Goal: Transaction & Acquisition: Purchase product/service

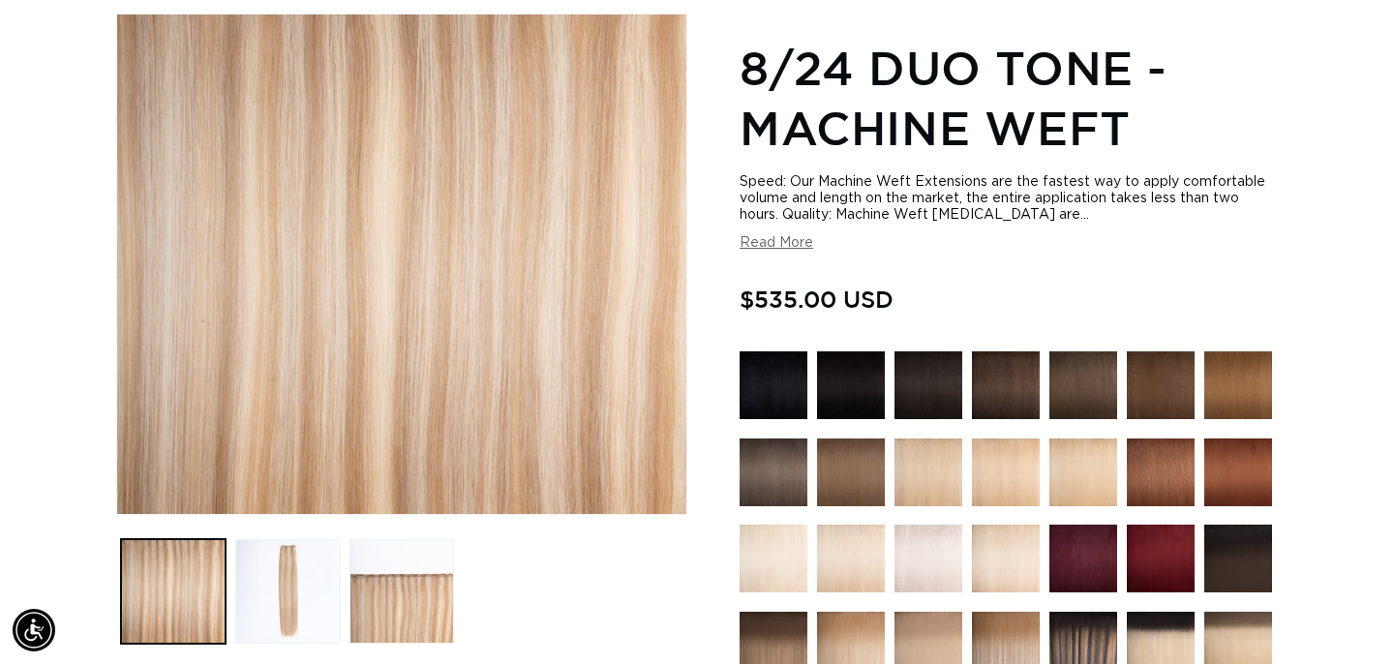
click at [985, 485] on img at bounding box center [1006, 472] width 68 height 68
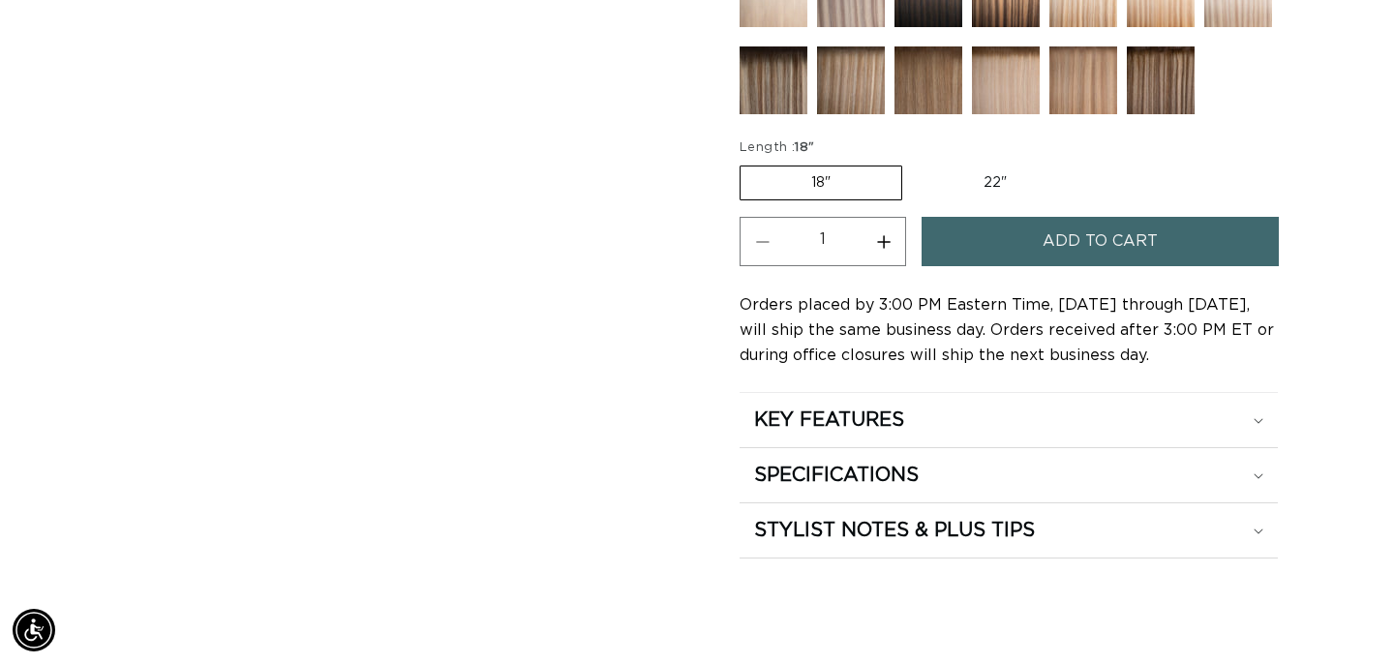
scroll to position [0, 2513]
click at [989, 190] on label "22" Variant sold out or unavailable" at bounding box center [995, 182] width 165 height 33
click at [913, 163] on input "22" Variant sold out or unavailable" at bounding box center [912, 162] width 1 height 1
radio input "true"
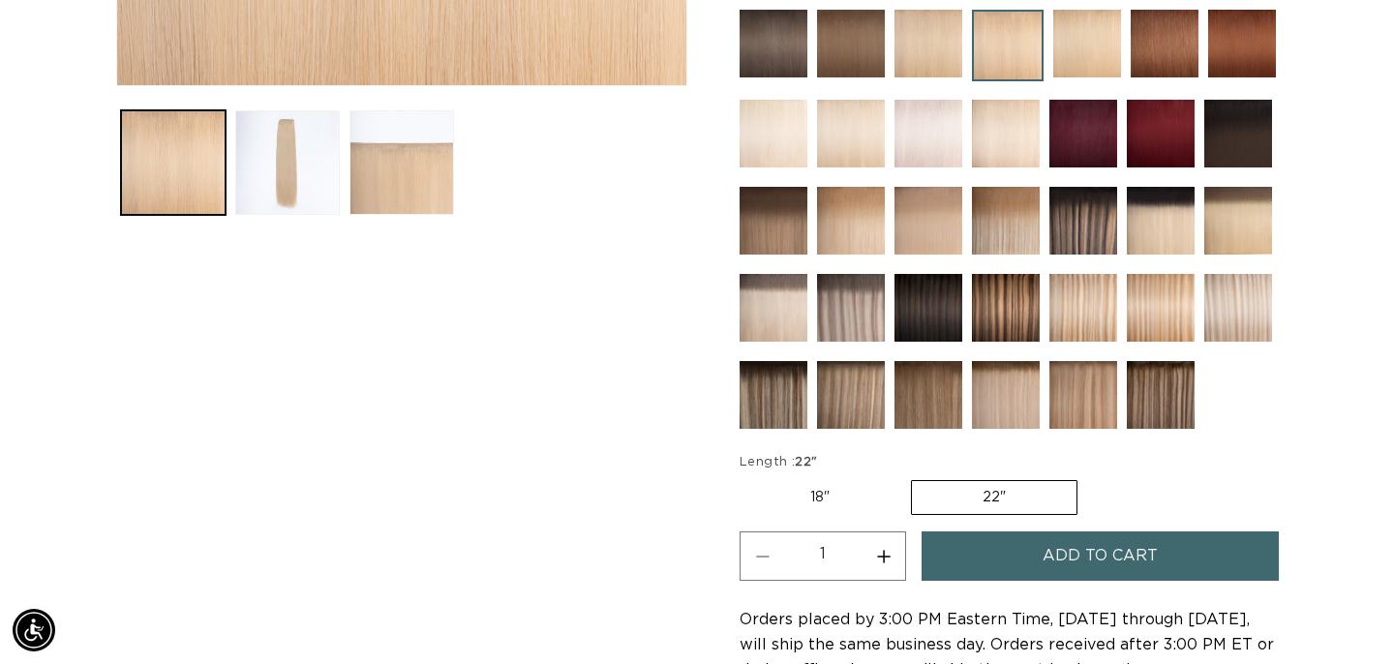
scroll to position [0, 1256]
click at [842, 495] on label "18" Variant sold out or unavailable" at bounding box center [820, 497] width 161 height 33
click at [745, 477] on input "18" Variant sold out or unavailable" at bounding box center [744, 476] width 1 height 1
radio input "true"
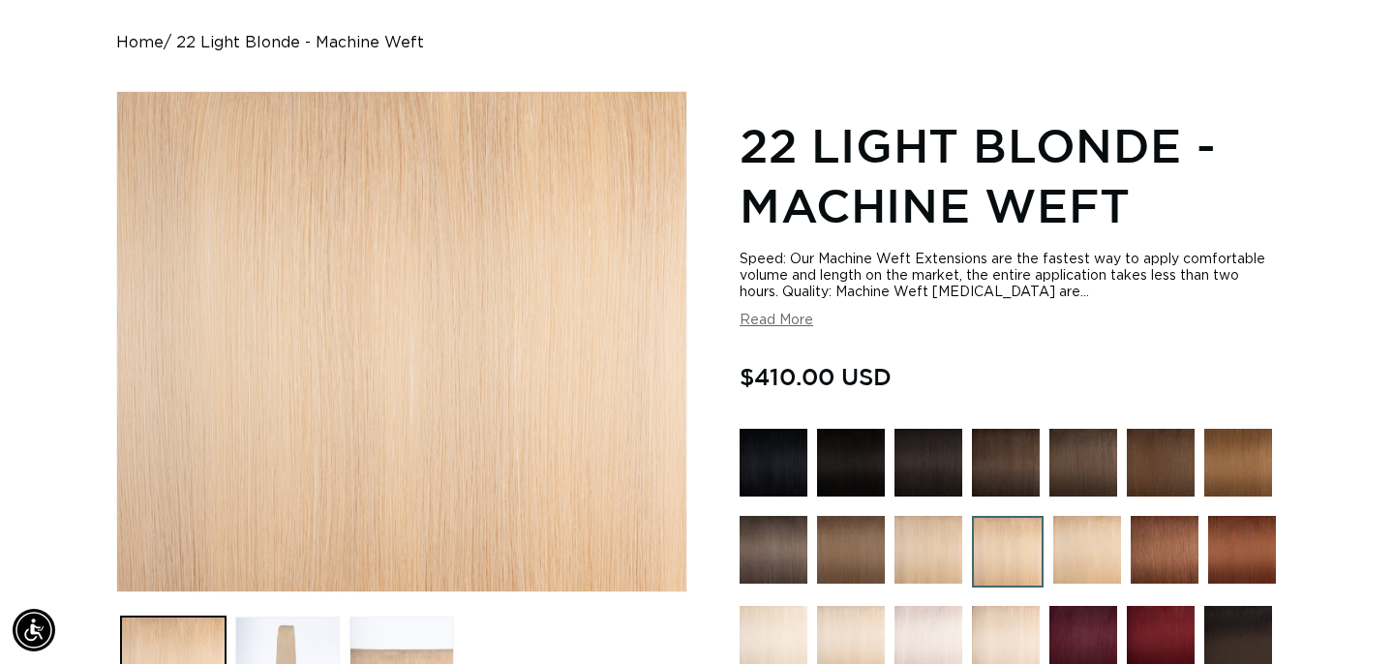
scroll to position [0, 2513]
click at [1063, 539] on img at bounding box center [1087, 550] width 68 height 68
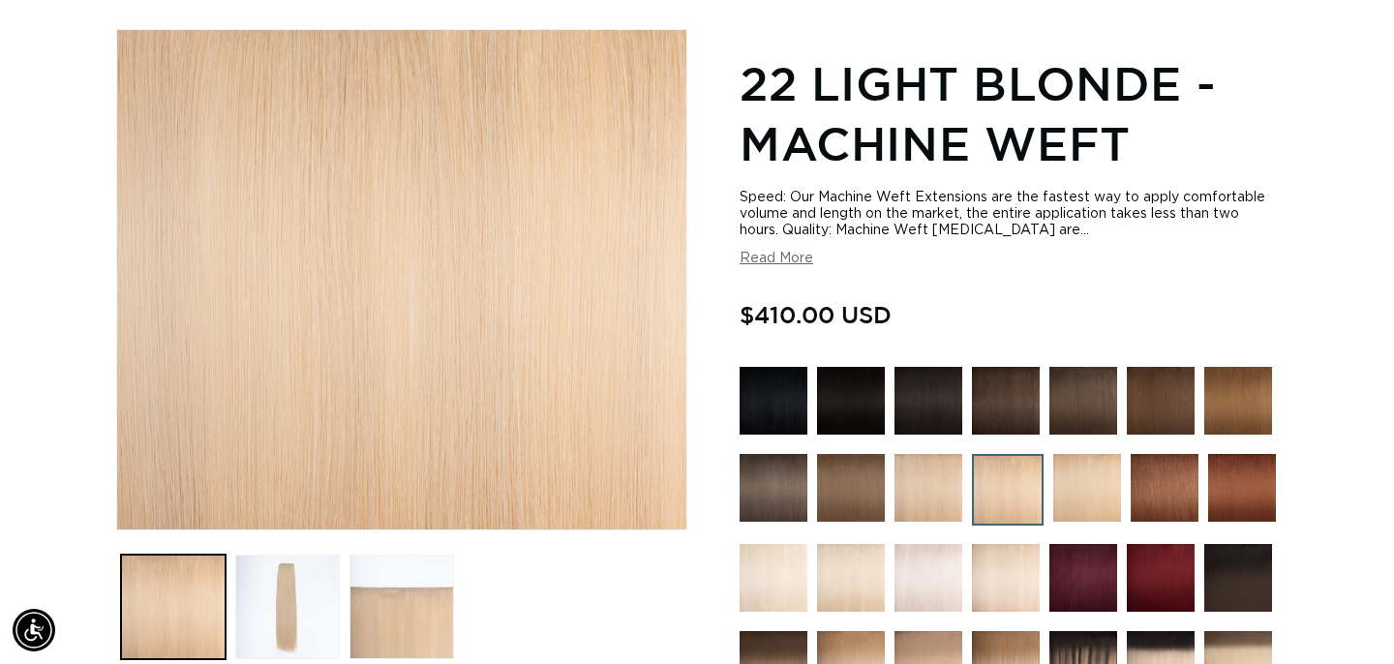
scroll to position [256, 0]
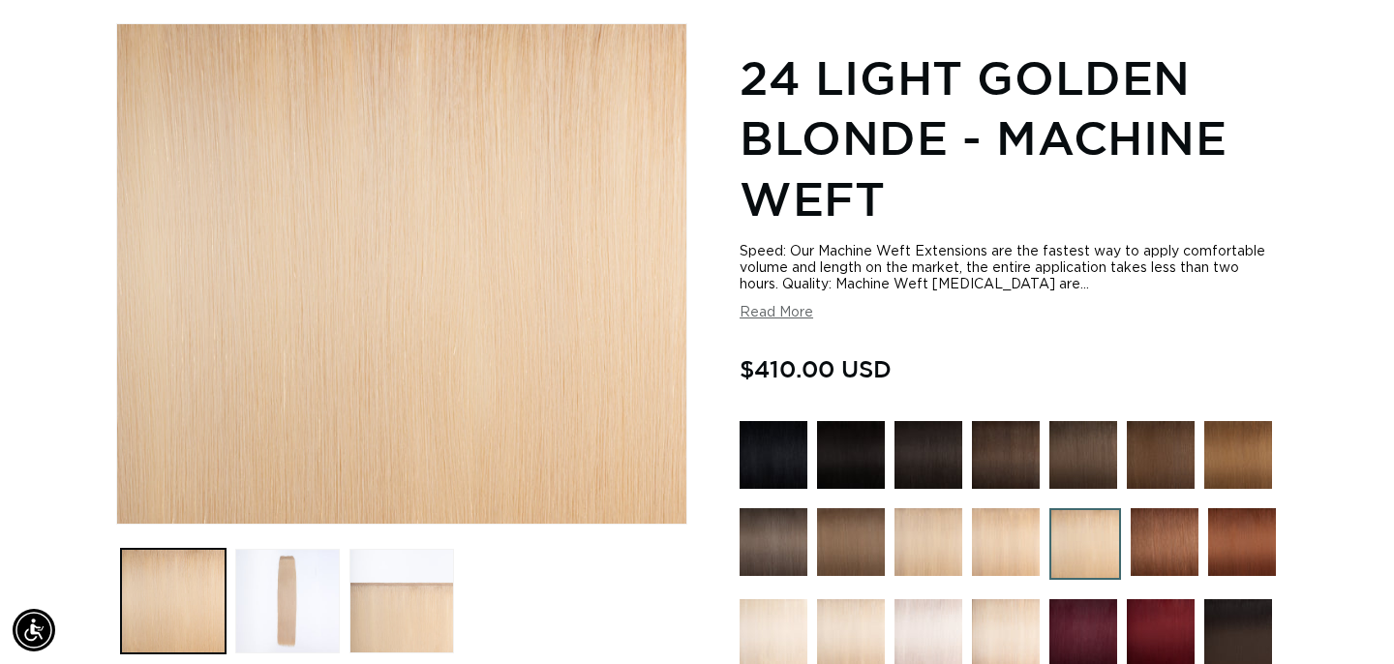
scroll to position [0, 2513]
